Goal: Information Seeking & Learning: Learn about a topic

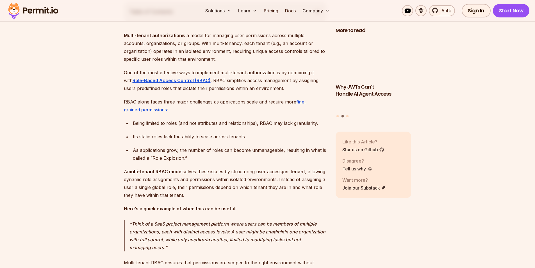
scroll to position [393, 0]
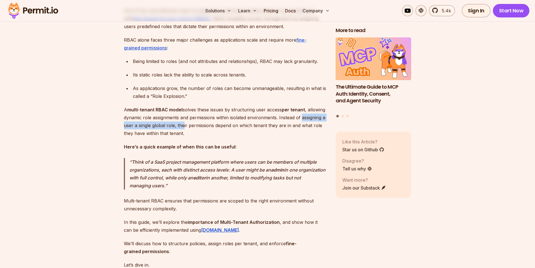
drag, startPoint x: 124, startPoint y: 134, endPoint x: 208, endPoint y: 132, distance: 83.9
click at [208, 132] on p "A multi-tenant RBAC model solves these issues by structuring user access per te…" at bounding box center [225, 121] width 203 height 31
click at [218, 136] on p "A multi-tenant RBAC model solves these issues by structuring user access per te…" at bounding box center [225, 121] width 203 height 31
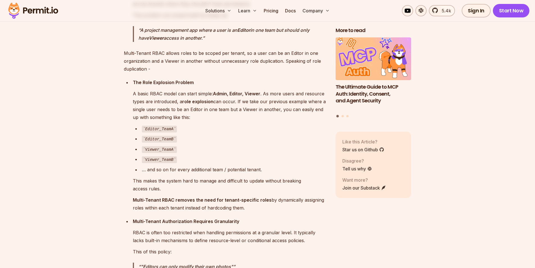
scroll to position [917, 0]
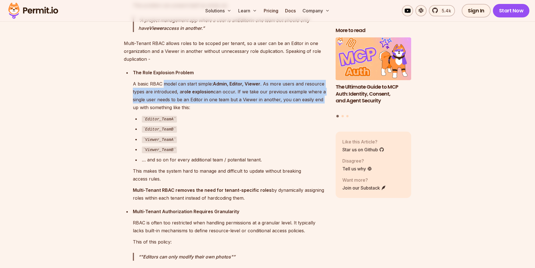
drag, startPoint x: 164, startPoint y: 82, endPoint x: 328, endPoint y: 98, distance: 164.2
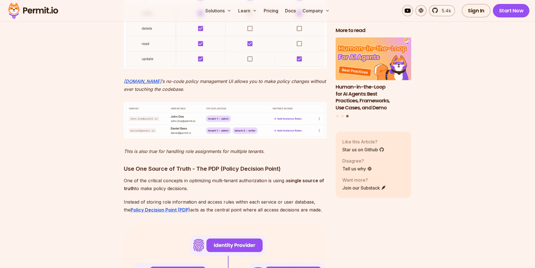
scroll to position [1900, 0]
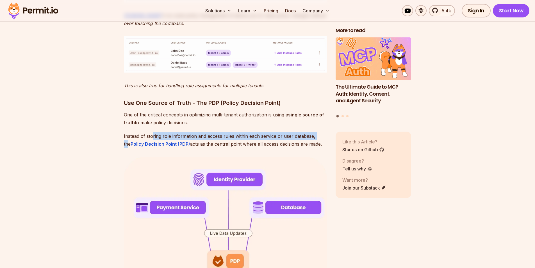
drag, startPoint x: 152, startPoint y: 135, endPoint x: 317, endPoint y: 133, distance: 165.3
click at [263, 133] on p "Instead of storing role information and access rules within each service or use…" at bounding box center [225, 140] width 203 height 16
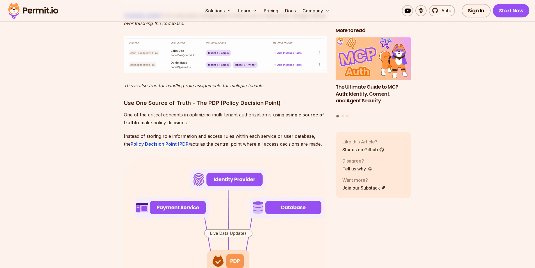
click at [263, 141] on p "Instead of storing role information and access rules within each service or use…" at bounding box center [225, 140] width 203 height 16
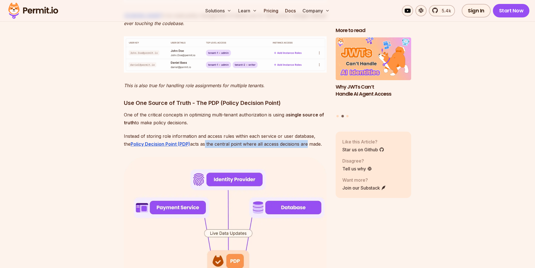
drag, startPoint x: 195, startPoint y: 143, endPoint x: 299, endPoint y: 141, distance: 103.6
click at [263, 141] on p "Instead of storing role information and access rules within each service or use…" at bounding box center [225, 140] width 203 height 16
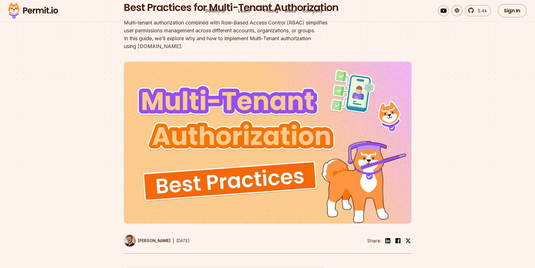
scroll to position [0, 0]
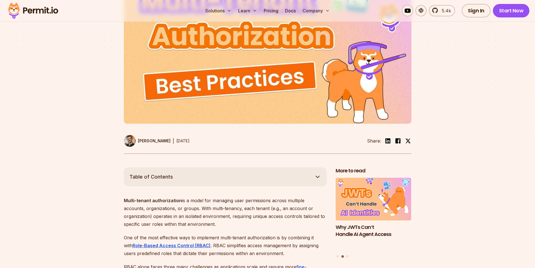
scroll to position [196, 0]
